Goal: Task Accomplishment & Management: Manage account settings

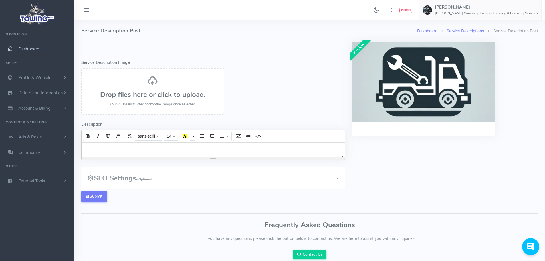
click at [37, 49] on span "Dashboard" at bounding box center [28, 49] width 21 height 6
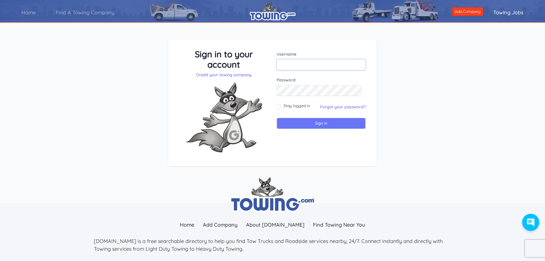
type input "[EMAIL_ADDRESS][DOMAIN_NAME]"
click at [287, 122] on input "Sign in" at bounding box center [321, 123] width 89 height 11
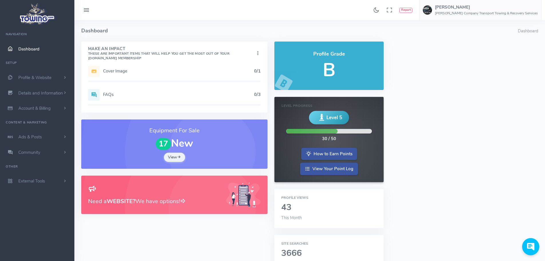
click at [110, 72] on h5 "Cover Image" at bounding box center [178, 71] width 151 height 5
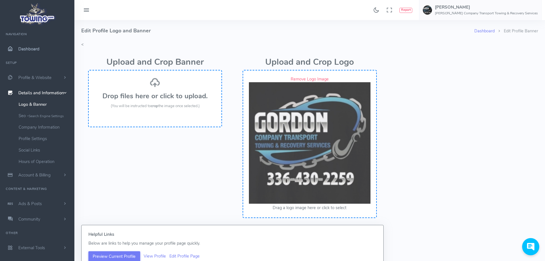
click at [29, 53] on link "Dashboard" at bounding box center [37, 48] width 74 height 15
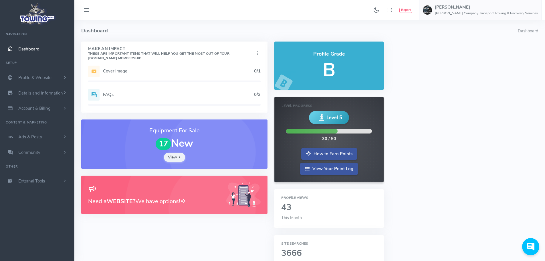
click at [23, 44] on link "Dashboard" at bounding box center [37, 48] width 74 height 15
